Goal: Task Accomplishment & Management: Manage account settings

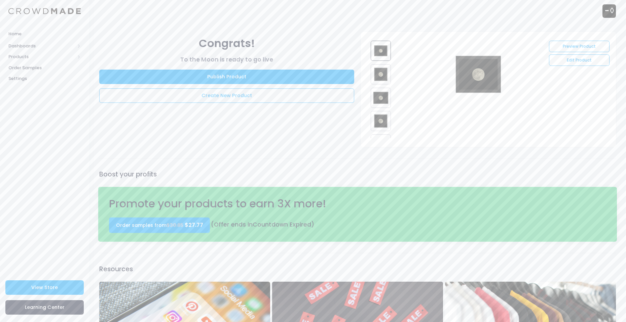
click at [609, 12] on img at bounding box center [608, 10] width 13 height 13
click at [345, 21] on div "Negative Zero BirdBoyWhooshGaming@outlook.com Negative Zero Settings Sign Out" at bounding box center [357, 11] width 517 height 22
click at [244, 75] on link "Publish Product" at bounding box center [226, 77] width 255 height 14
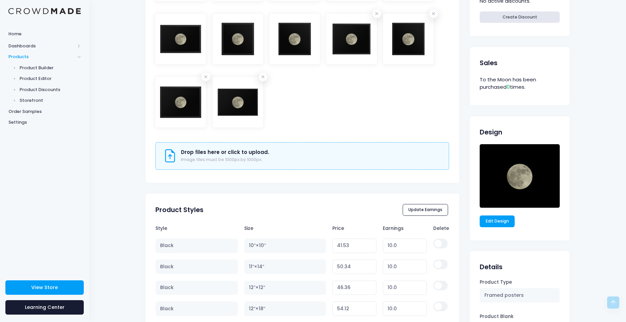
scroll to position [404, 0]
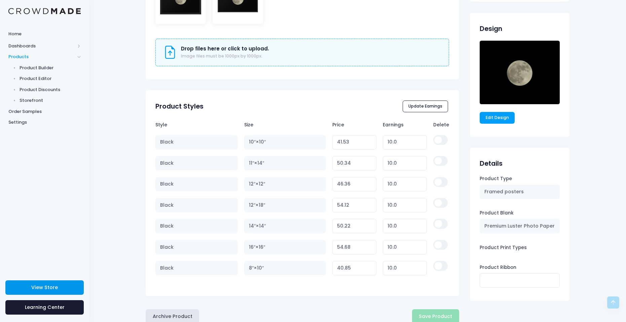
click at [64, 282] on link "View Store" at bounding box center [44, 287] width 78 height 14
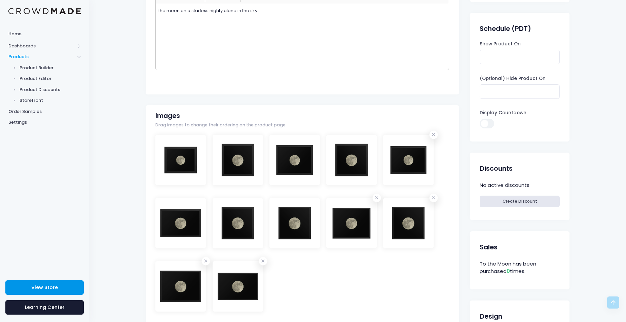
scroll to position [0, 0]
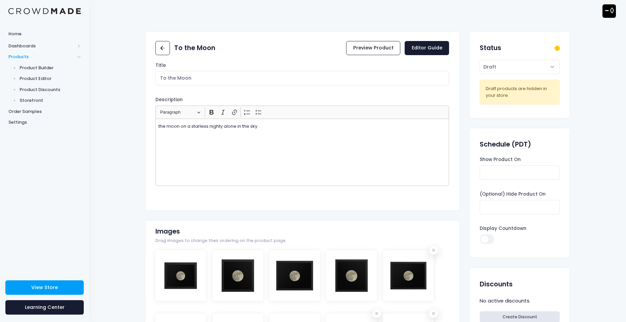
click at [490, 238] on input "Display Countdown" at bounding box center [487, 239] width 14 height 10
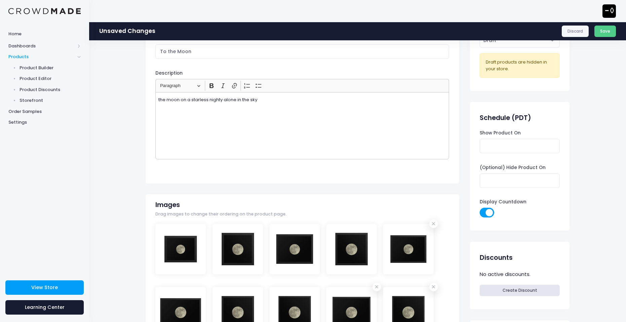
scroll to position [38, 0]
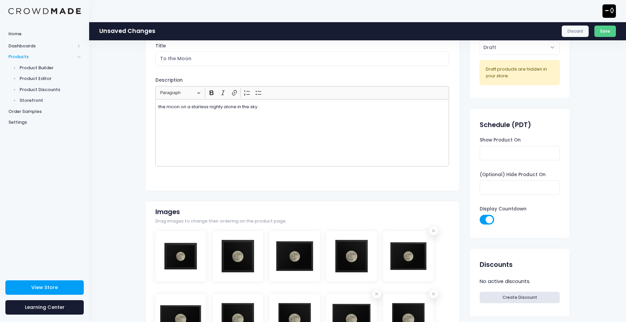
click at [487, 223] on input "Display Countdown" at bounding box center [487, 220] width 14 height 10
checkbox input "false"
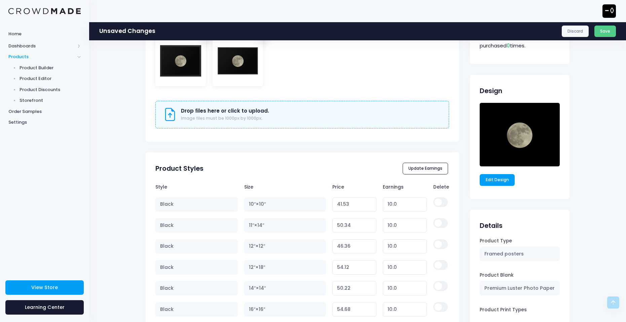
scroll to position [442, 0]
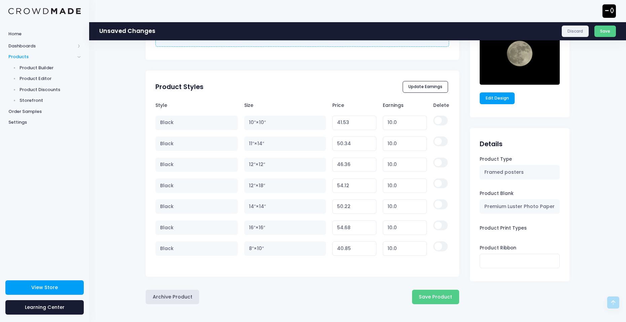
click at [579, 32] on link "Discard" at bounding box center [575, 31] width 27 height 11
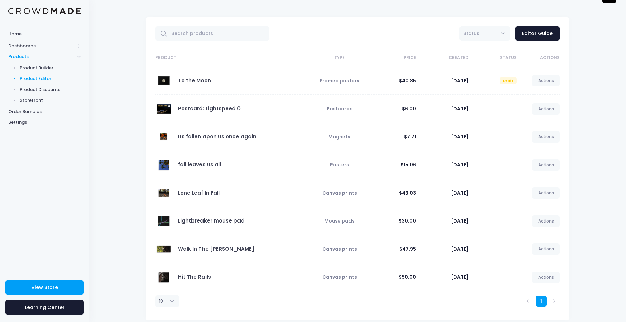
scroll to position [23, 0]
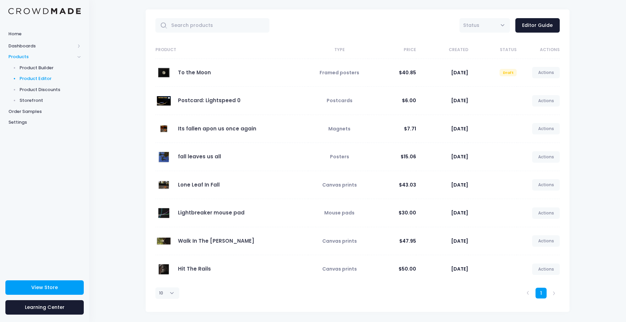
drag, startPoint x: 400, startPoint y: 76, endPoint x: 356, endPoint y: 72, distance: 44.2
click at [356, 72] on span "Framed posters" at bounding box center [339, 72] width 40 height 7
click at [179, 72] on link "To the Moon" at bounding box center [194, 72] width 33 height 7
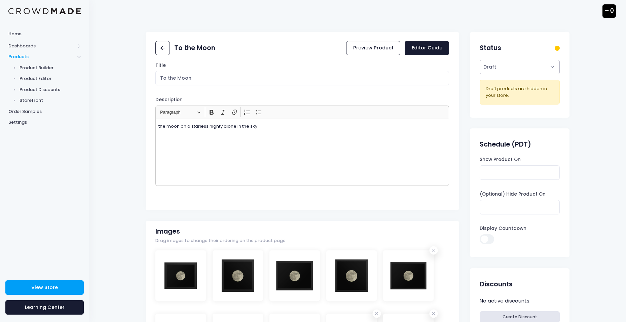
click at [514, 68] on select "Active Draft" at bounding box center [520, 67] width 80 height 14
select select "active"
click at [480, 74] on select "Active Draft" at bounding box center [520, 67] width 80 height 14
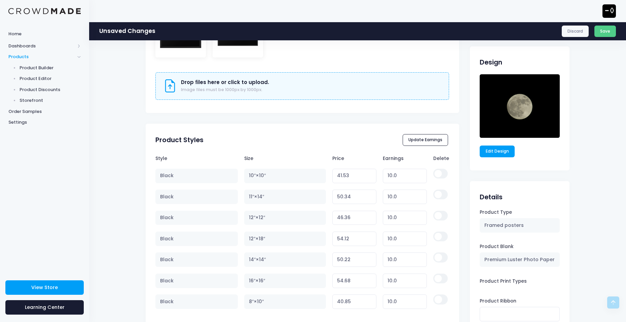
scroll to position [442, 0]
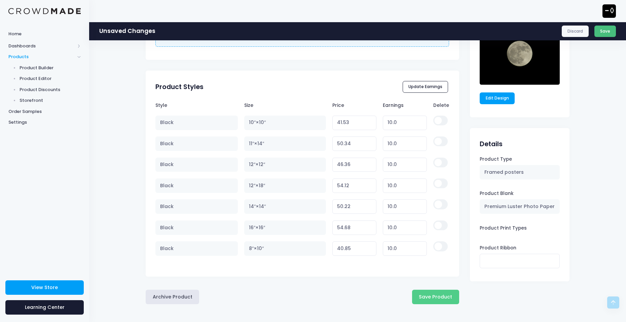
click at [605, 28] on button "Save" at bounding box center [605, 31] width 22 height 11
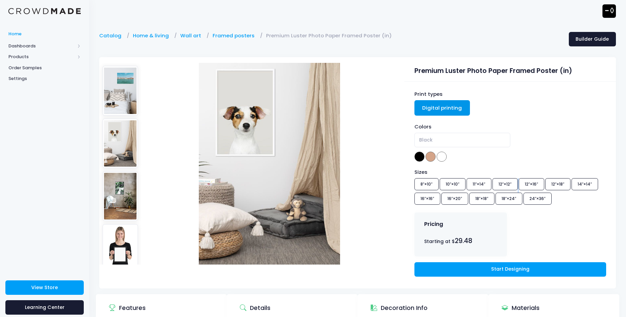
click at [21, 34] on span "Home" at bounding box center [44, 34] width 72 height 7
